Goal: Navigation & Orientation: Find specific page/section

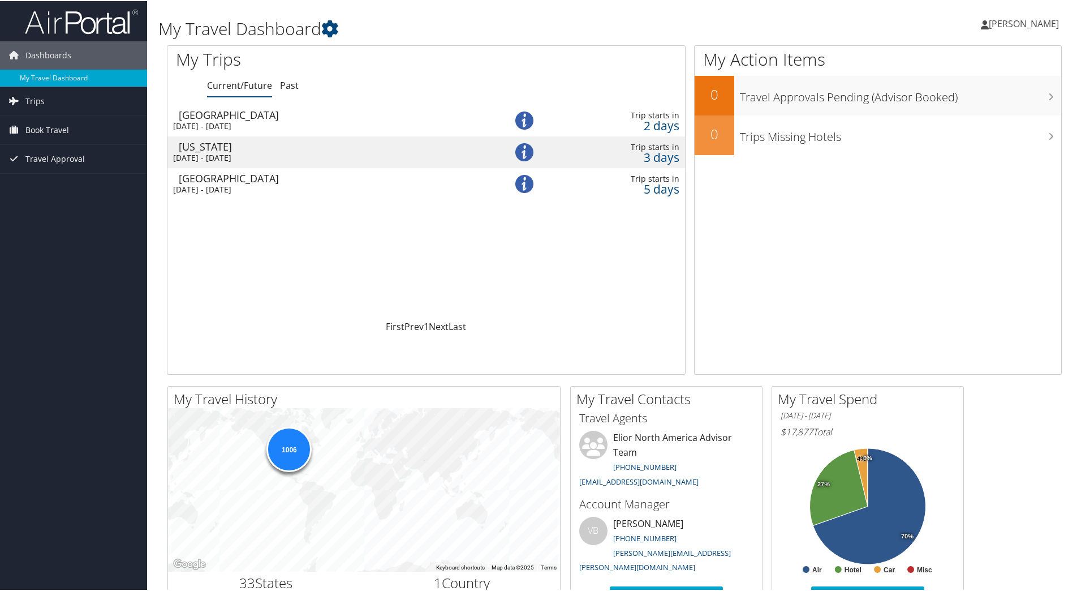
drag, startPoint x: 270, startPoint y: 153, endPoint x: 236, endPoint y: 230, distance: 83.6
click at [236, 230] on div "Loading... Pittsburgh Tue 12 Aug 2025 - Tue 12 Aug 2025 Trip starts in 2 days N…" at bounding box center [426, 211] width 518 height 215
click at [47, 134] on span "Book Travel" at bounding box center [47, 129] width 44 height 28
click at [39, 182] on link "Book/Manage Online Trips" at bounding box center [73, 185] width 147 height 17
